Goal: Task Accomplishment & Management: Use online tool/utility

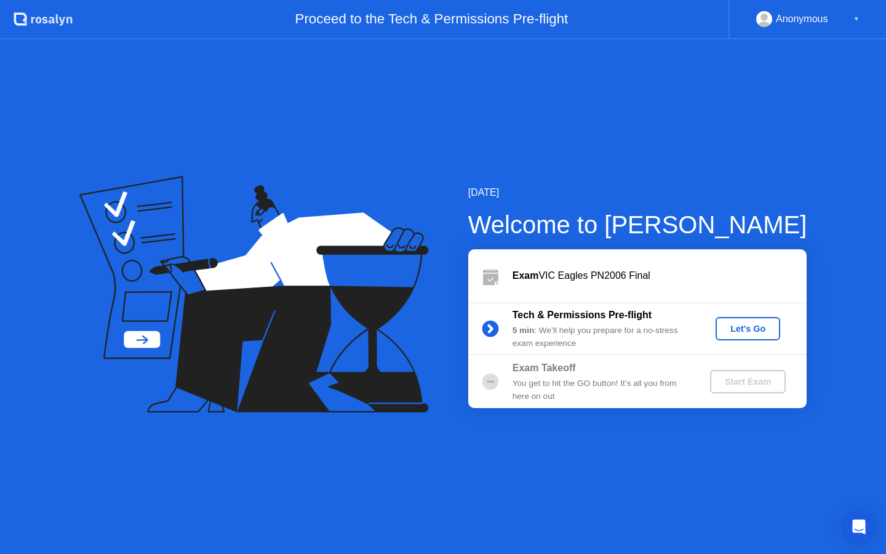
click at [742, 331] on div "Let's Go" at bounding box center [747, 329] width 55 height 10
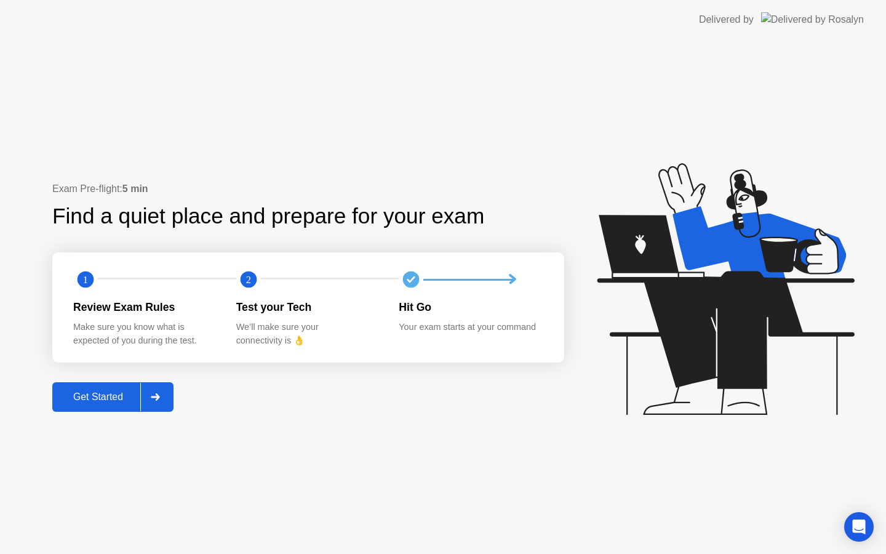
click at [132, 392] on div "Get Started" at bounding box center [98, 396] width 84 height 11
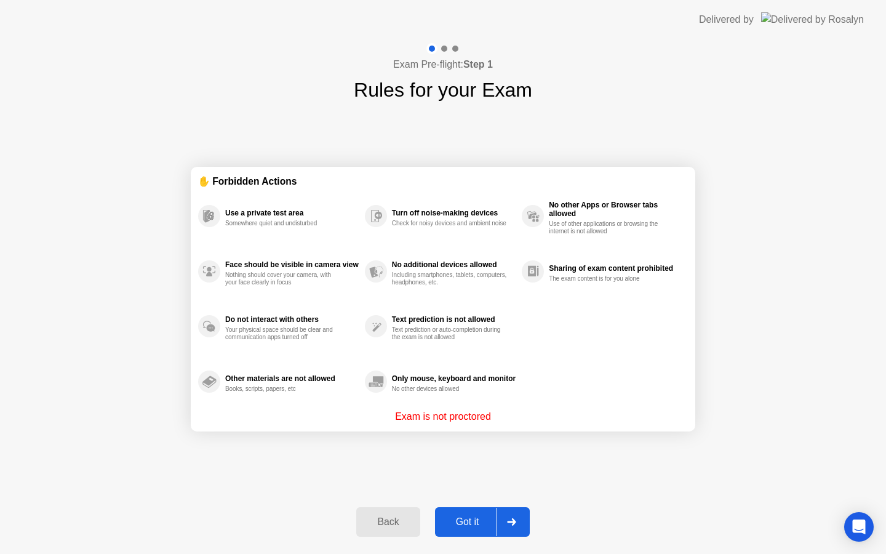
click at [493, 522] on div "Got it" at bounding box center [468, 521] width 58 height 11
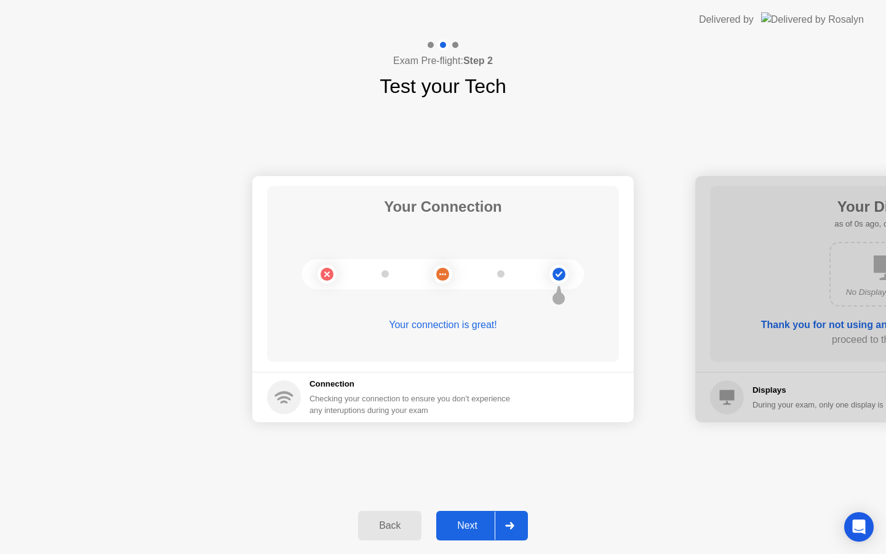
click at [493, 522] on div "Next" at bounding box center [467, 525] width 55 height 11
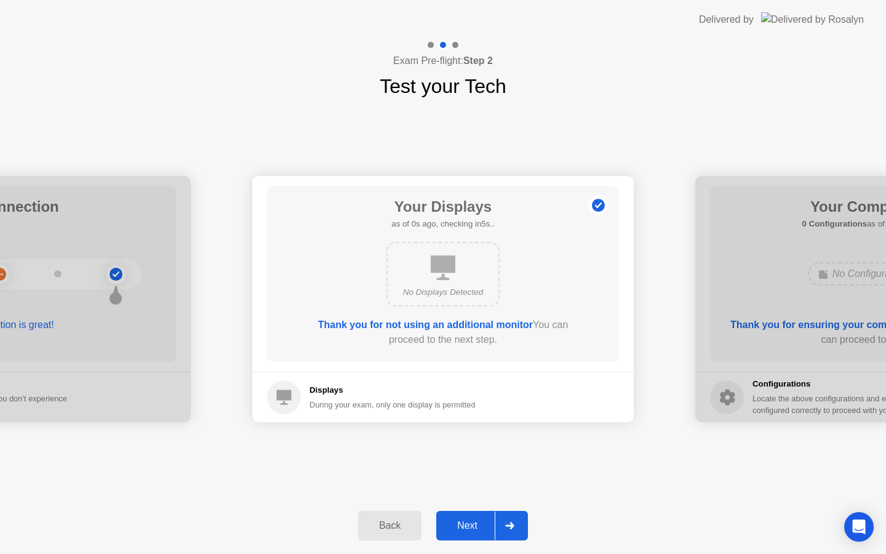
click at [493, 522] on div "Next" at bounding box center [467, 525] width 55 height 11
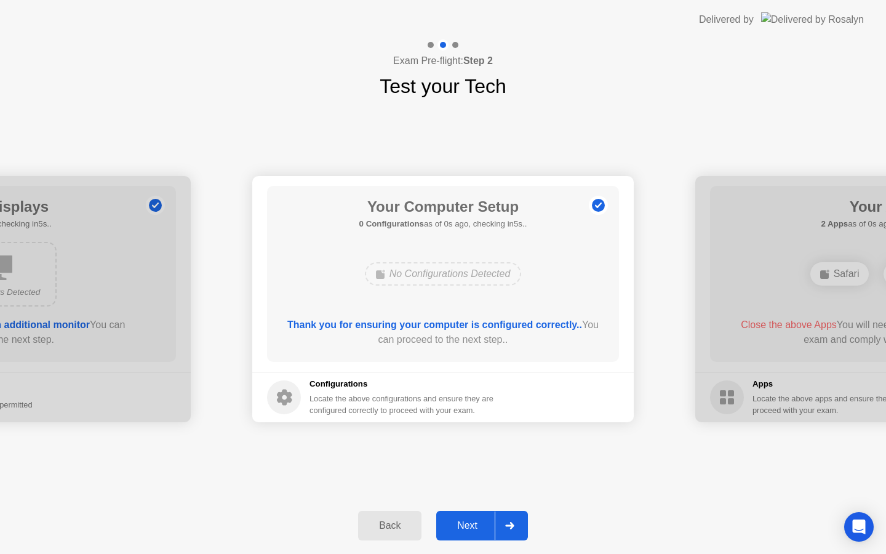
click at [493, 522] on div "Next" at bounding box center [467, 525] width 55 height 11
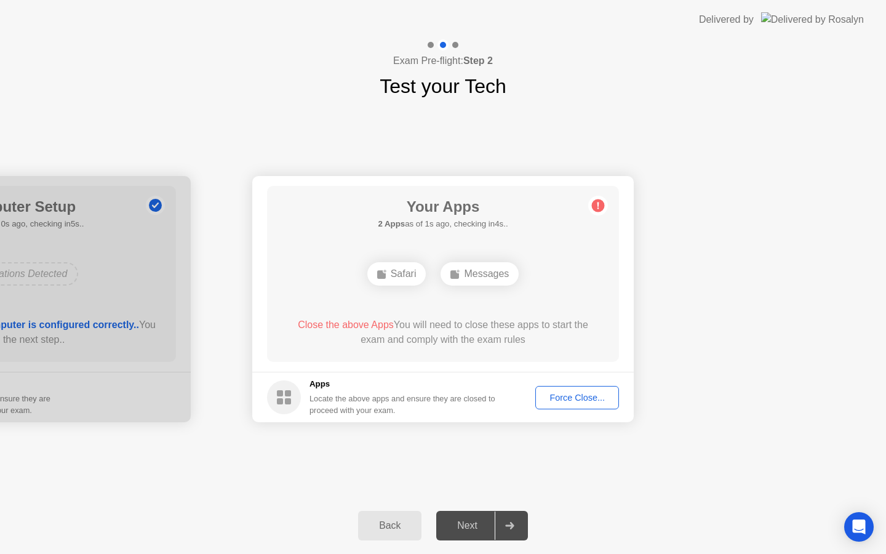
click at [553, 397] on div "Force Close..." at bounding box center [577, 397] width 75 height 10
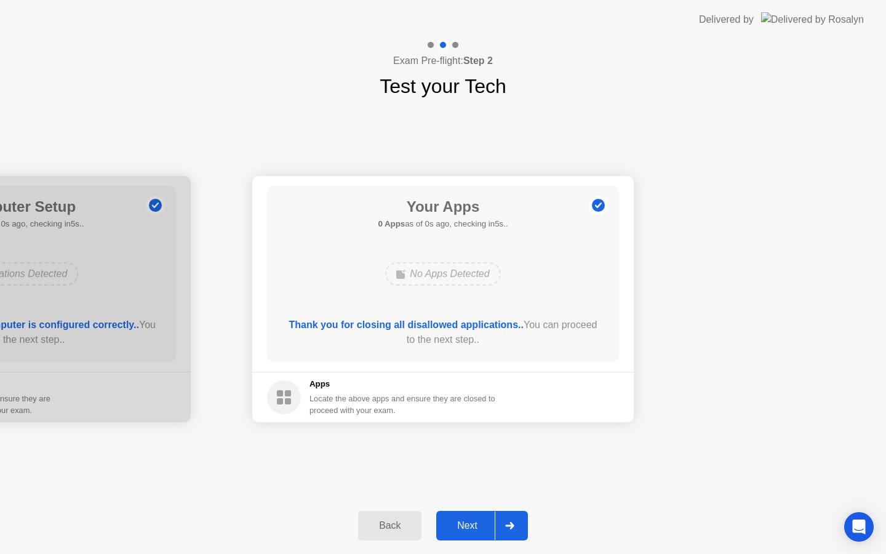
click at [486, 520] on div "Next" at bounding box center [467, 525] width 55 height 11
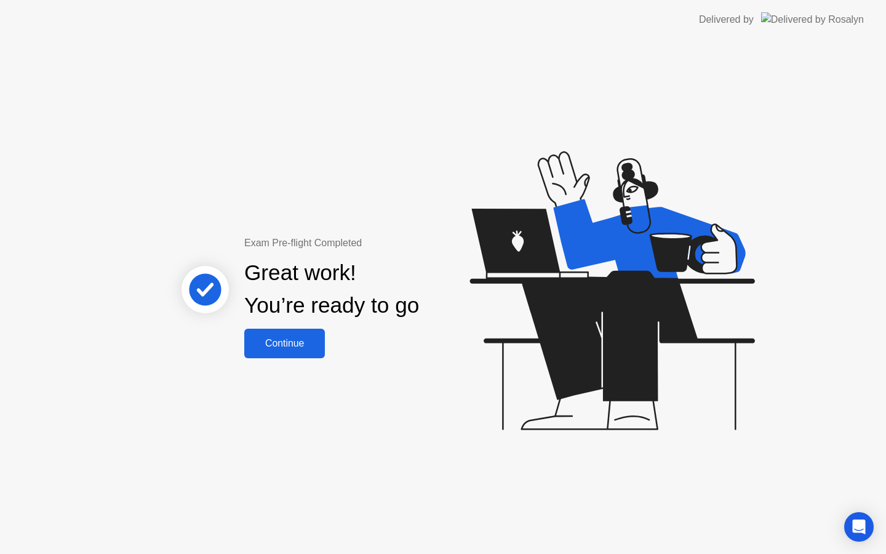
click at [277, 346] on div "Continue" at bounding box center [284, 343] width 73 height 11
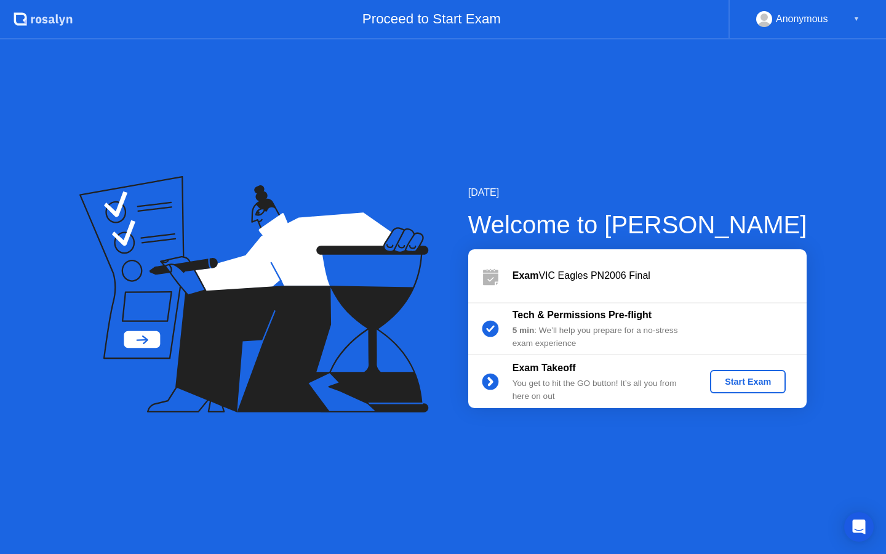
click at [727, 377] on div "Start Exam" at bounding box center [748, 381] width 66 height 10
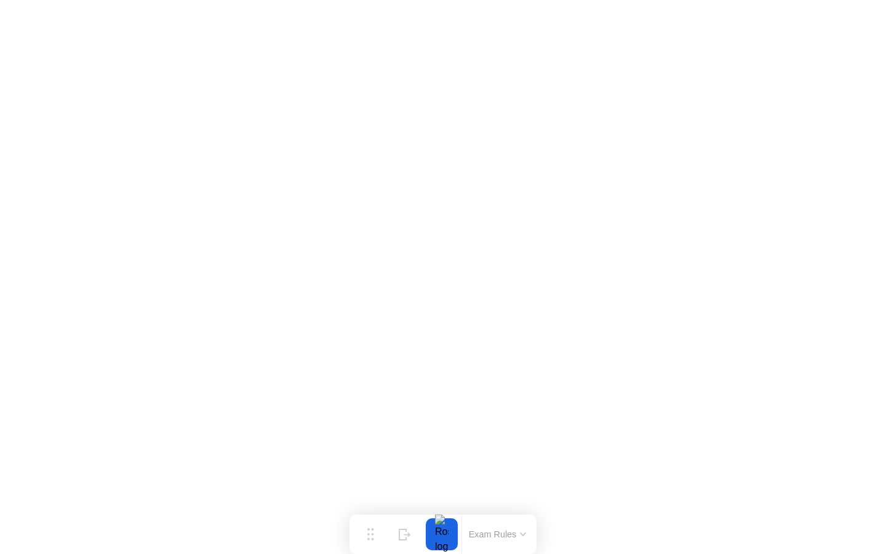
click at [516, 533] on button "Exam Rules" at bounding box center [497, 533] width 65 height 11
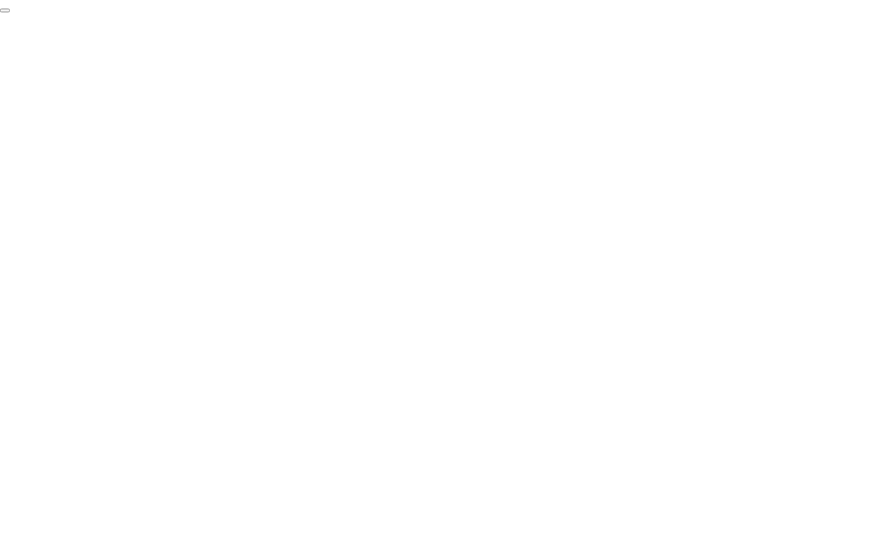
click div "End Proctoring Session"
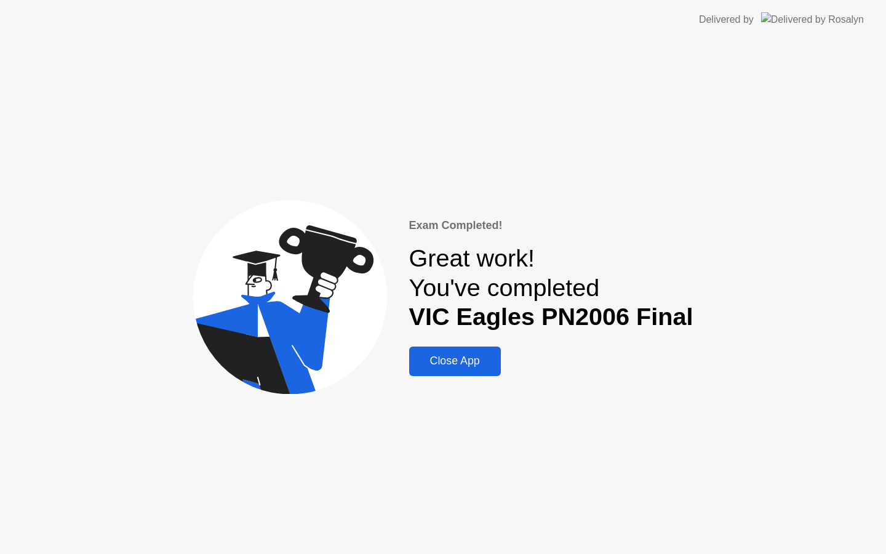
click at [447, 355] on div "Close App" at bounding box center [455, 360] width 84 height 13
